Goal: Transaction & Acquisition: Purchase product/service

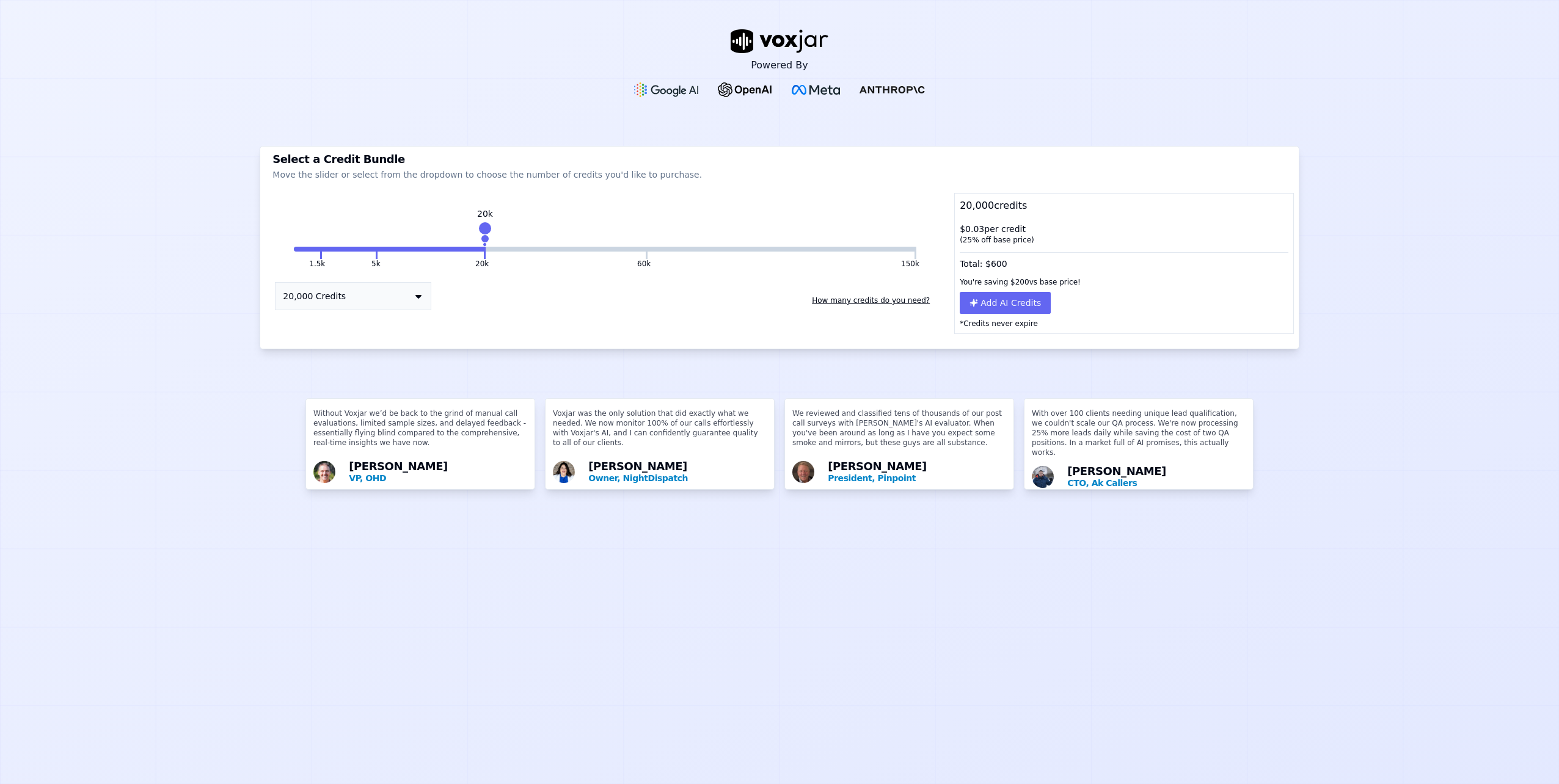
click at [407, 298] on button "20,000 Credits" at bounding box center [353, 296] width 156 height 28
click at [405, 332] on div "5,000 Credits" at bounding box center [353, 336] width 155 height 17
